Goal: Task Accomplishment & Management: Complete application form

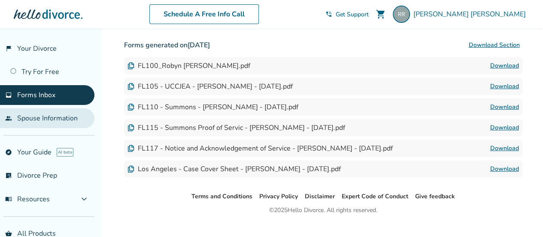
click at [47, 119] on link "people Spouse Information" at bounding box center [47, 118] width 94 height 20
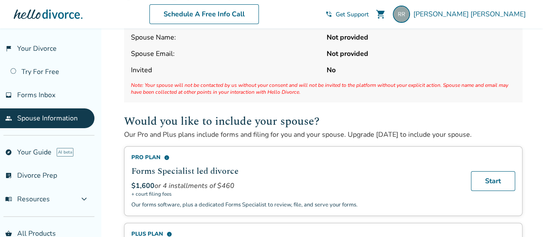
scroll to position [49, 0]
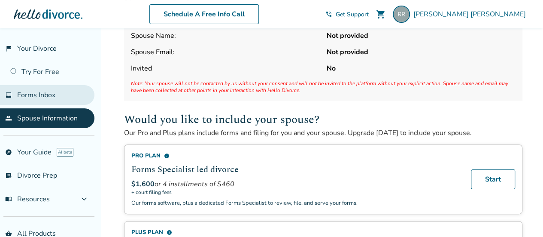
click at [57, 96] on link "inbox Forms Inbox" at bounding box center [47, 95] width 94 height 20
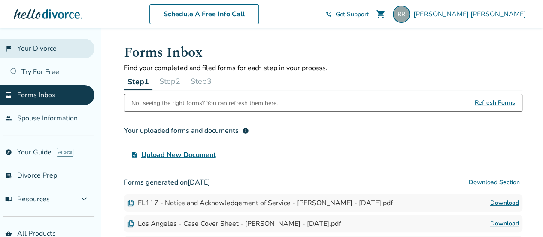
click at [44, 49] on link "flag_2 Your Divorce" at bounding box center [47, 49] width 94 height 20
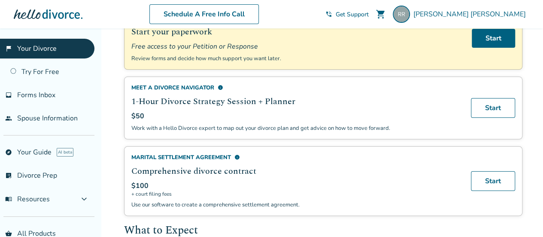
scroll to position [119, 0]
click at [416, 88] on div "Meet a divorce navigator info" at bounding box center [295, 87] width 329 height 8
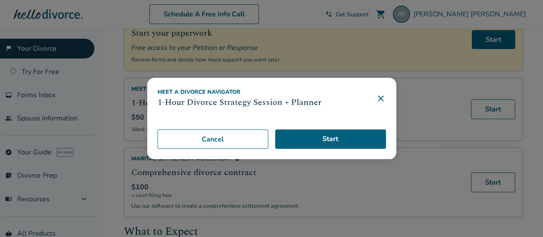
scroll to position [118, 0]
click at [386, 97] on icon at bounding box center [381, 98] width 10 height 10
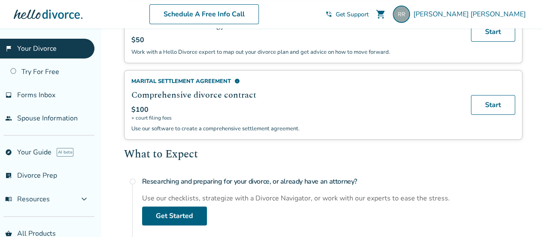
scroll to position [123, 0]
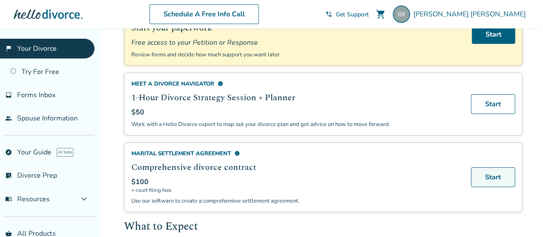
click at [498, 175] on link "Start" at bounding box center [493, 177] width 44 height 20
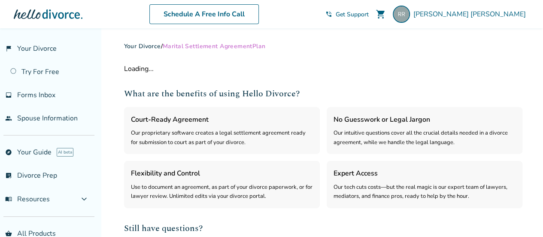
select select "***"
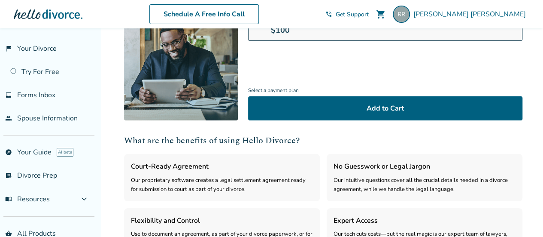
scroll to position [128, 0]
